Goal: Navigation & Orientation: Find specific page/section

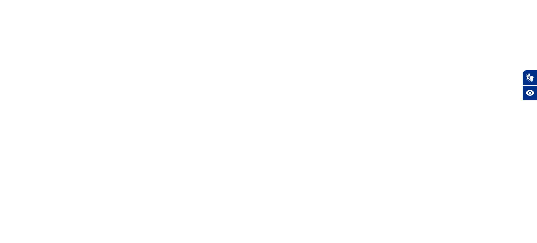
select select
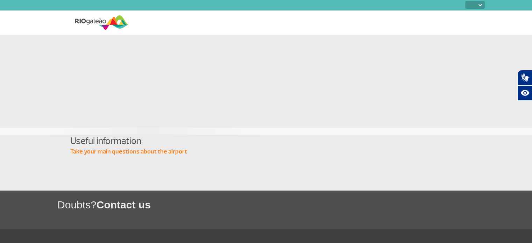
scroll to position [1, 0]
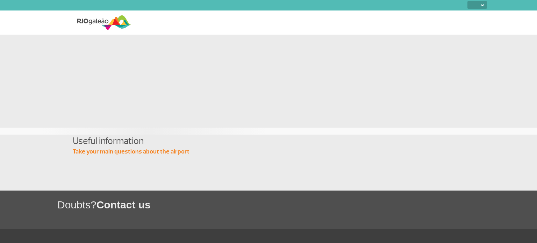
select select
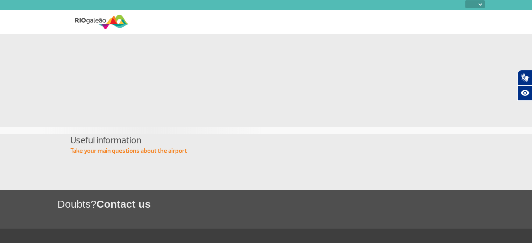
click at [96, 20] on img at bounding box center [102, 21] width 54 height 17
